Goal: Task Accomplishment & Management: Manage account settings

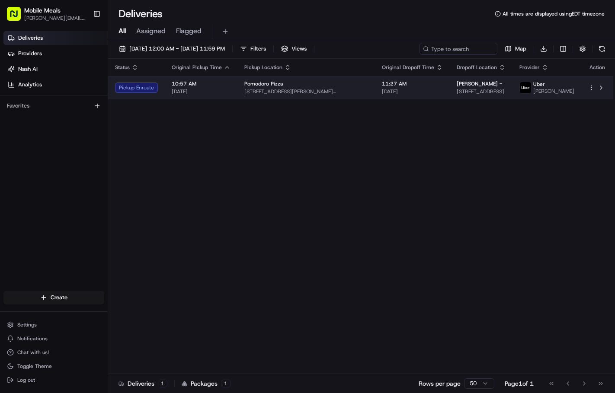
drag, startPoint x: 0, startPoint y: 0, endPoint x: 186, endPoint y: 89, distance: 206.7
click at [186, 87] on span "10:57 AM" at bounding box center [201, 83] width 59 height 7
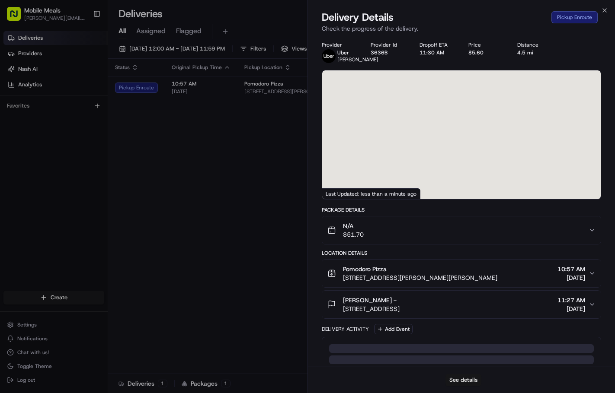
click at [477, 379] on button "See details" at bounding box center [463, 380] width 36 height 12
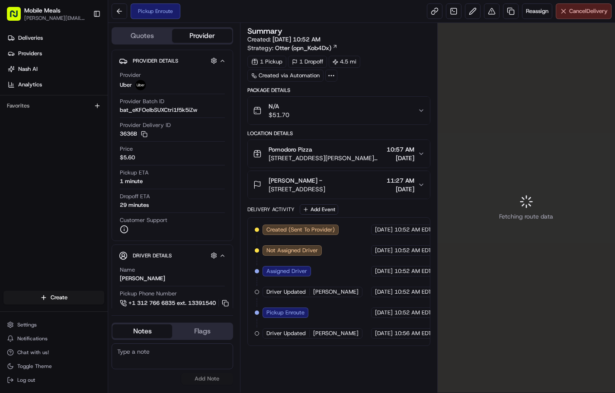
click at [578, 14] on span "Cancel Delivery" at bounding box center [588, 11] width 38 height 8
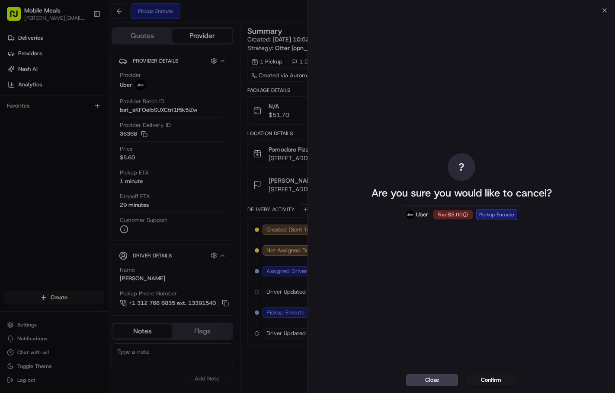
click at [492, 384] on button "Confirm" at bounding box center [491, 380] width 52 height 12
